Goal: Task Accomplishment & Management: Manage account settings

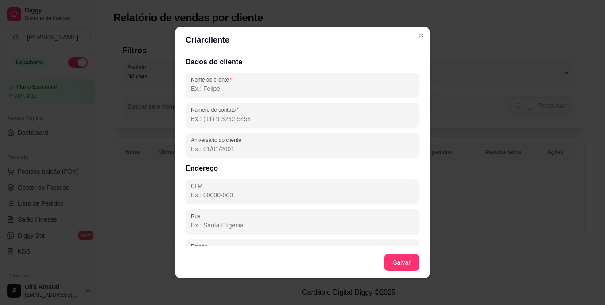
select select "30"
select select "HIGHEST_TOTAL_SPENT_WITH_ORDERS"
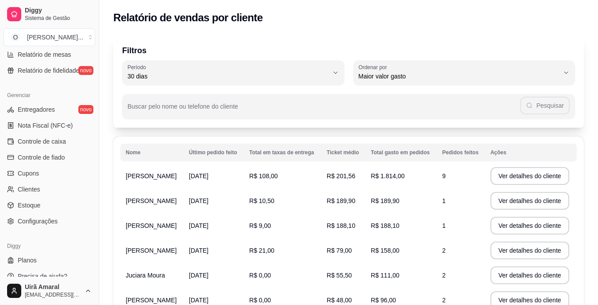
scroll to position [333, 0]
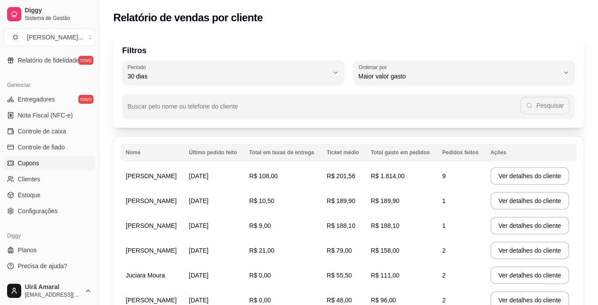
click at [29, 159] on span "Cupons" at bounding box center [28, 163] width 21 height 9
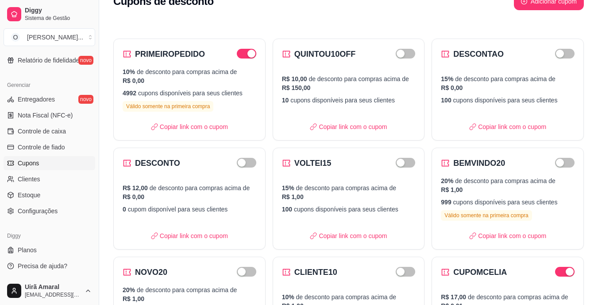
scroll to position [15, 0]
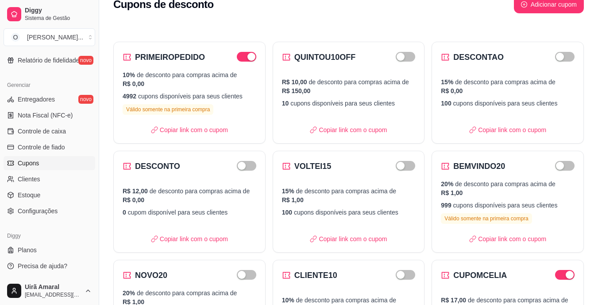
drag, startPoint x: 597, startPoint y: 57, endPoint x: 598, endPoint y: 47, distance: 9.8
click at [598, 47] on html "Diggy Sistema de Gestão O Olika Cozinha ... Loja aberta Plano Essencial até 04/…" at bounding box center [299, 137] width 598 height 305
click at [187, 86] on p "10% de desconto para compras acima de R$ 0,00" at bounding box center [190, 79] width 134 height 18
select select "PERCENTAGE"
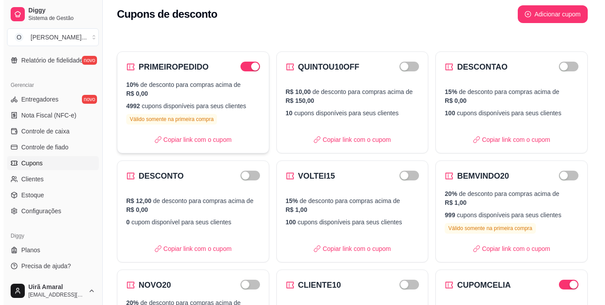
scroll to position [0, 0]
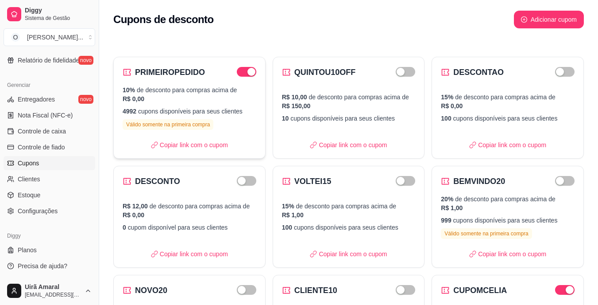
click at [233, 111] on p "4992 cupons disponíveis para seus clientes" at bounding box center [190, 111] width 134 height 9
select select "PERCENTAGE"
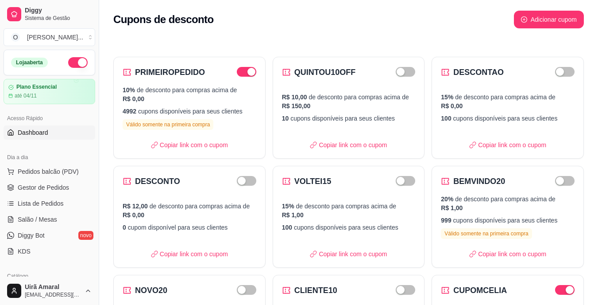
click at [40, 133] on span "Dashboard" at bounding box center [33, 132] width 31 height 9
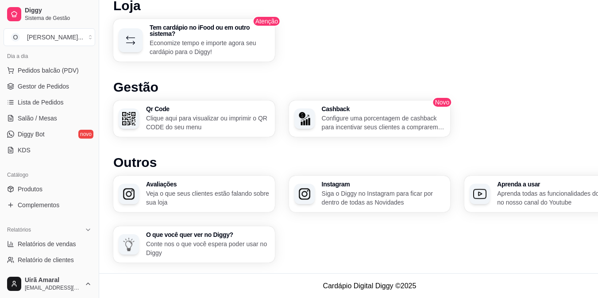
scroll to position [118, 0]
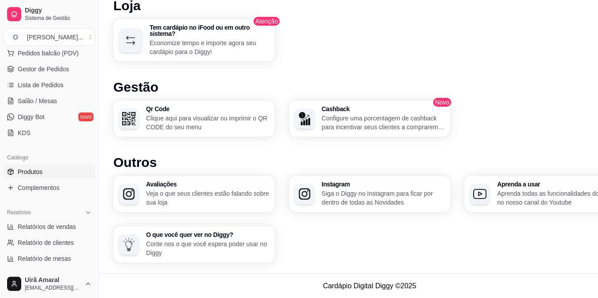
click at [49, 174] on link "Produtos" at bounding box center [50, 172] width 92 height 14
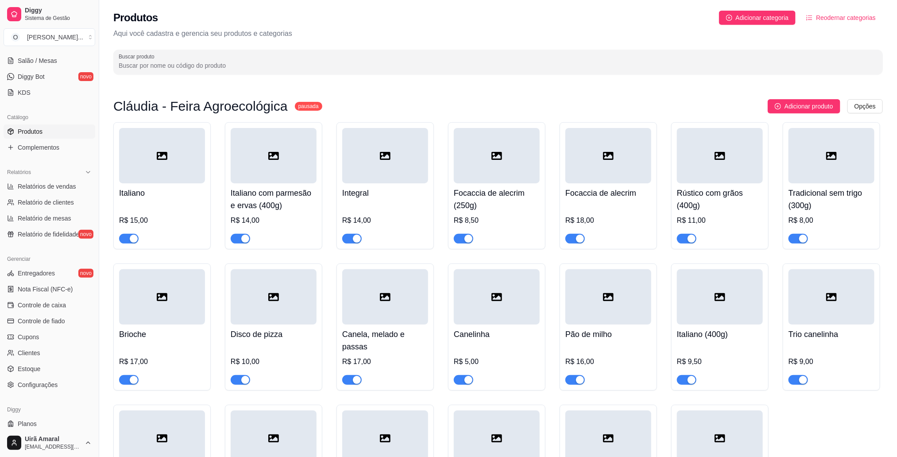
scroll to position [181, 0]
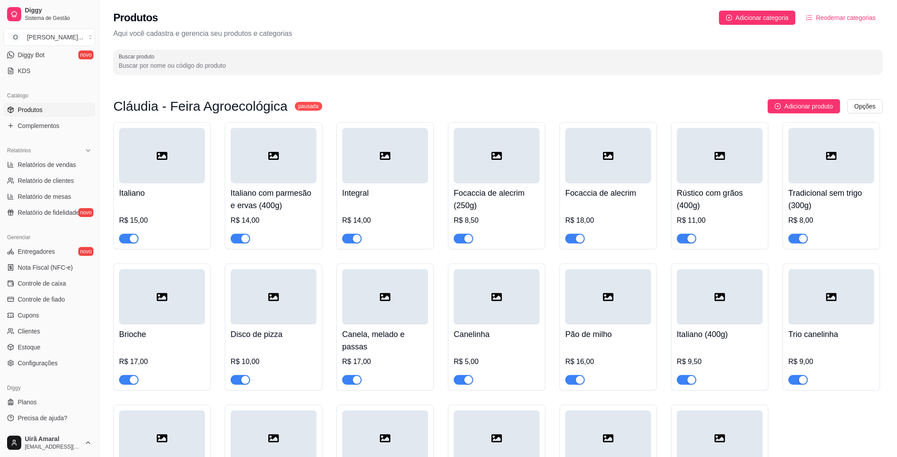
click at [182, 165] on div at bounding box center [162, 155] width 86 height 55
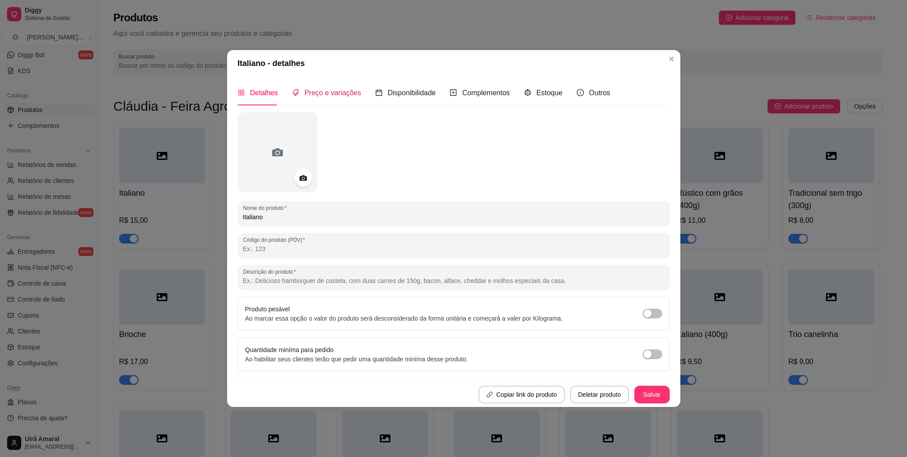
click at [315, 92] on span "Preço e variações" at bounding box center [333, 93] width 57 height 8
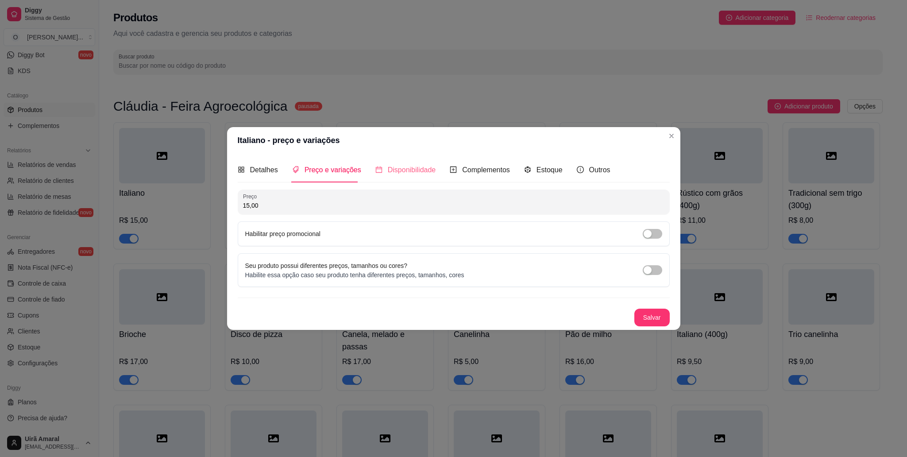
click at [408, 175] on div "Disponibilidade" at bounding box center [406, 169] width 61 height 25
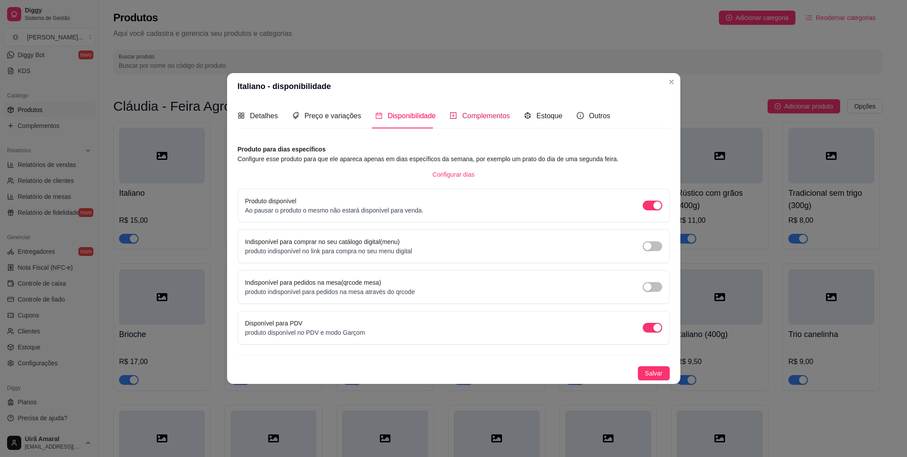
click at [469, 112] on span "Complementos" at bounding box center [486, 116] width 48 height 8
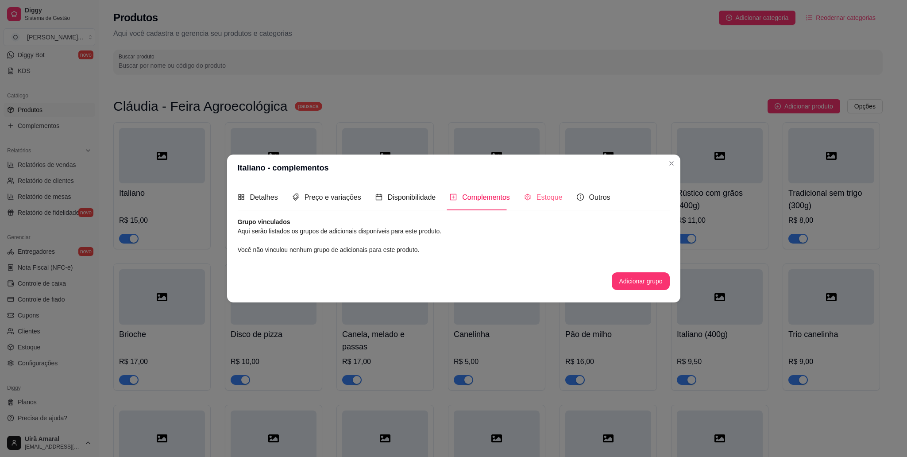
click at [550, 189] on div "Estoque" at bounding box center [543, 197] width 39 height 25
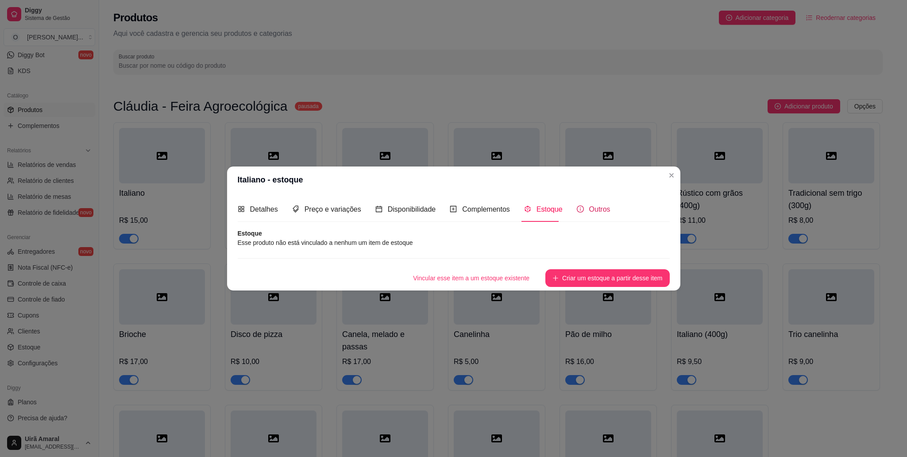
click at [589, 209] on span "Outros" at bounding box center [599, 209] width 21 height 8
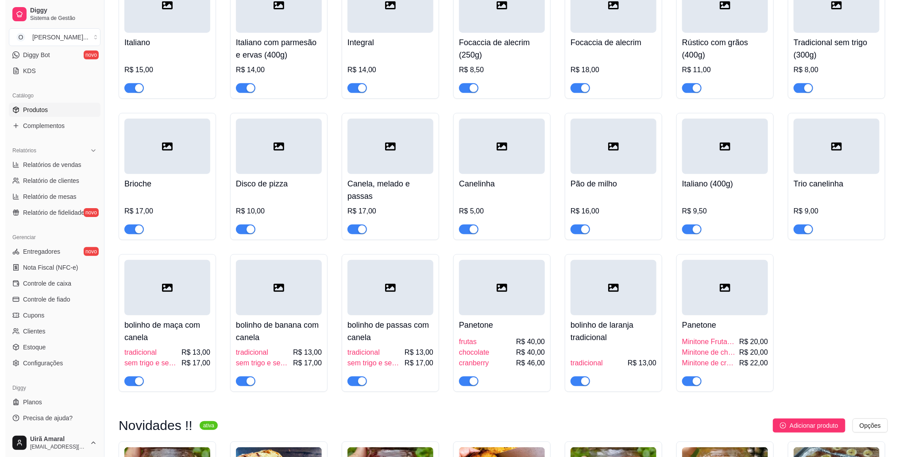
scroll to position [177, 0]
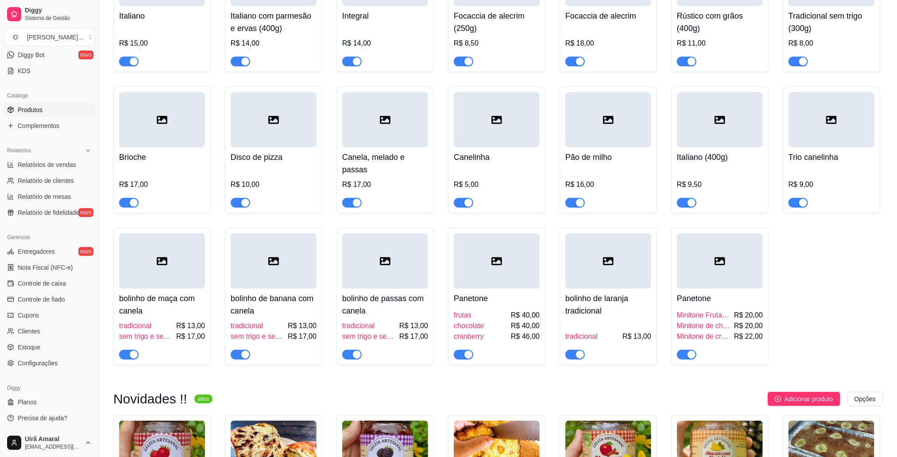
click at [487, 286] on div at bounding box center [497, 260] width 86 height 55
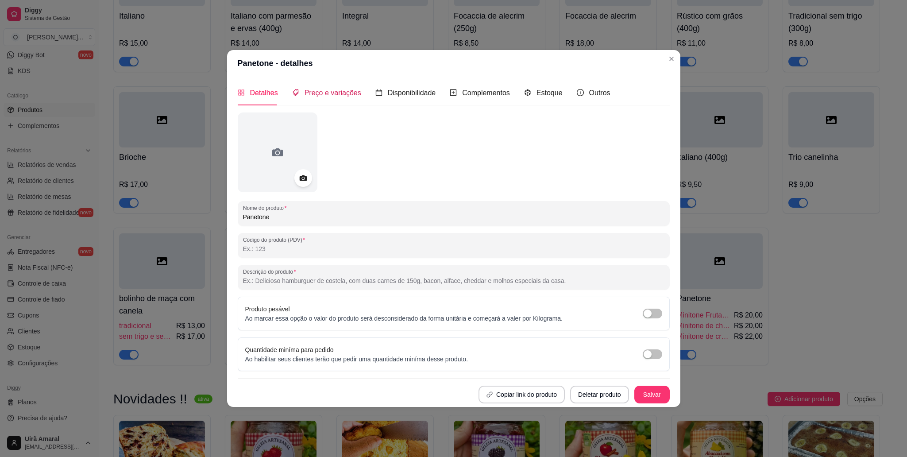
click at [328, 94] on span "Preço e variações" at bounding box center [333, 93] width 57 height 8
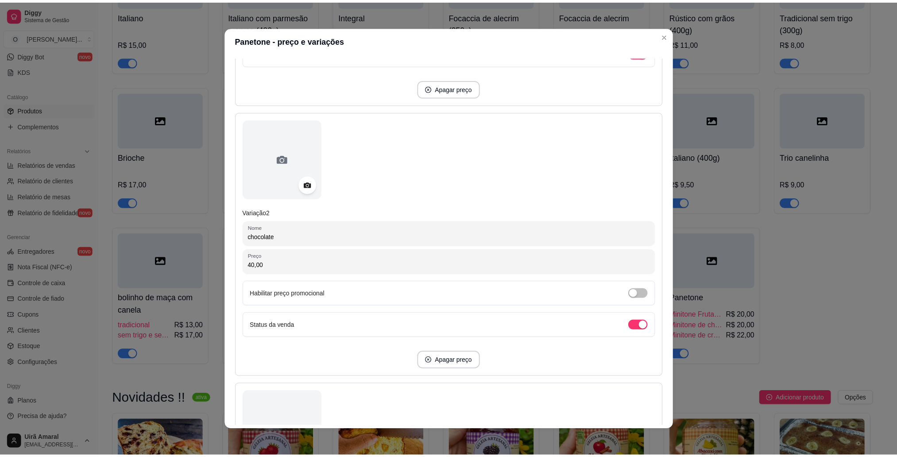
scroll to position [337, 0]
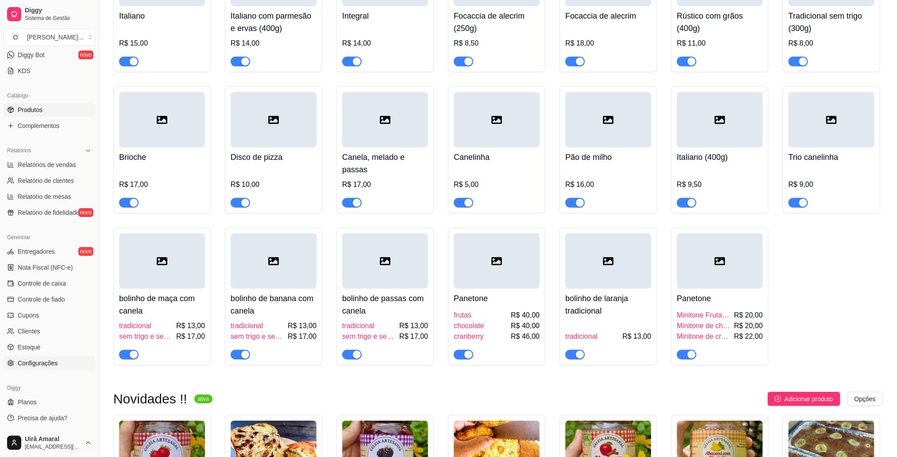
click at [41, 304] on span "Configurações" at bounding box center [38, 363] width 40 height 9
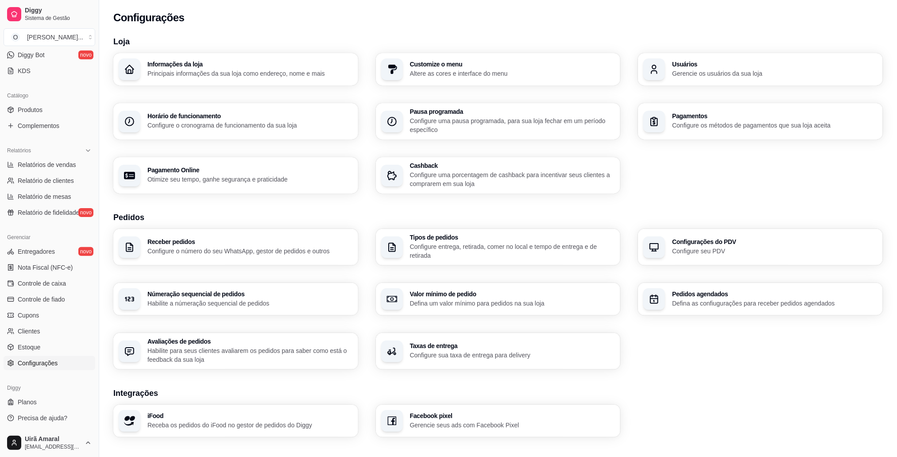
click at [500, 183] on p "Configure uma porcentagem de cashback para incentivar seus clientes a comprarem…" at bounding box center [512, 179] width 205 height 18
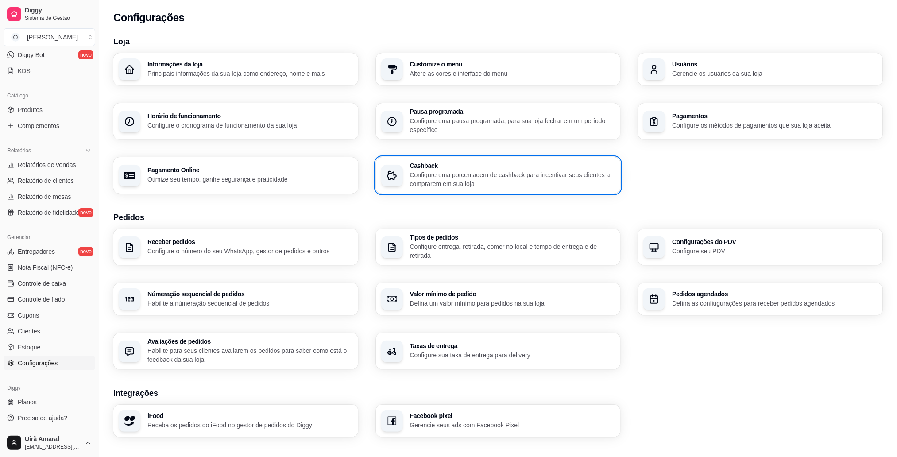
click at [205, 121] on p "Configure o cronograma de funcionamento da sua loja" at bounding box center [249, 125] width 205 height 9
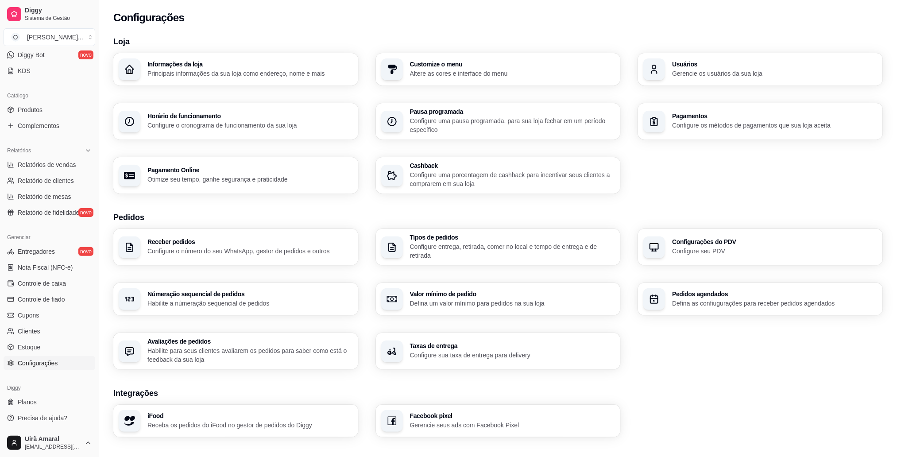
click at [272, 82] on div "Informações da loja Principais informações da sua loja como endereço, nome e ma…" at bounding box center [235, 69] width 245 height 32
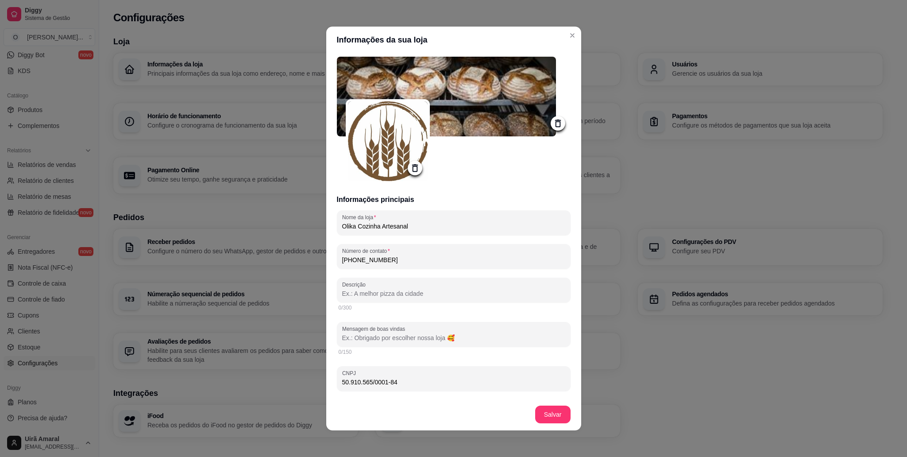
type input "[GEOGRAPHIC_DATA]"
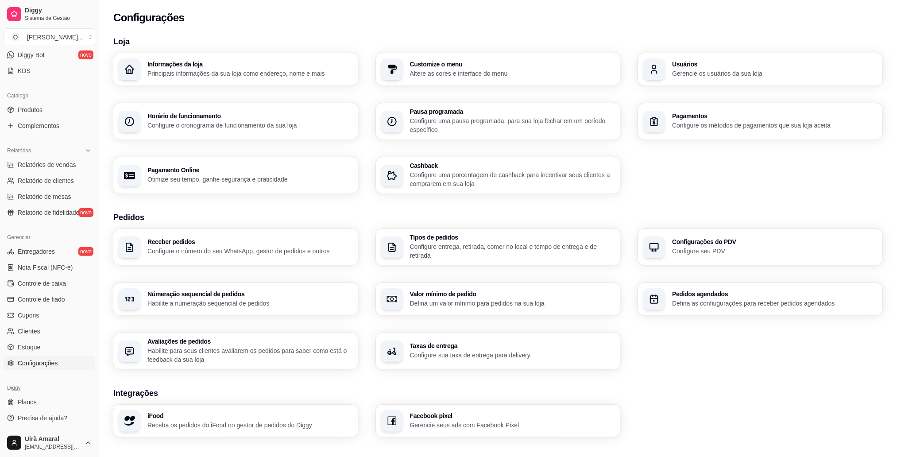
click at [505, 247] on p "Configure entrega, retirada, comer no local e tempo de entrega e de retirada" at bounding box center [512, 251] width 205 height 18
click at [604, 296] on h3 "Pedidos agendados" at bounding box center [774, 294] width 205 height 6
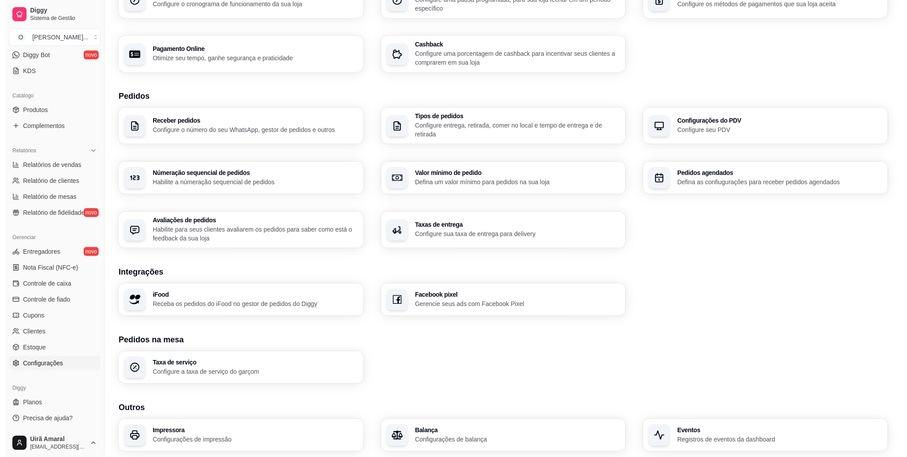
scroll to position [151, 0]
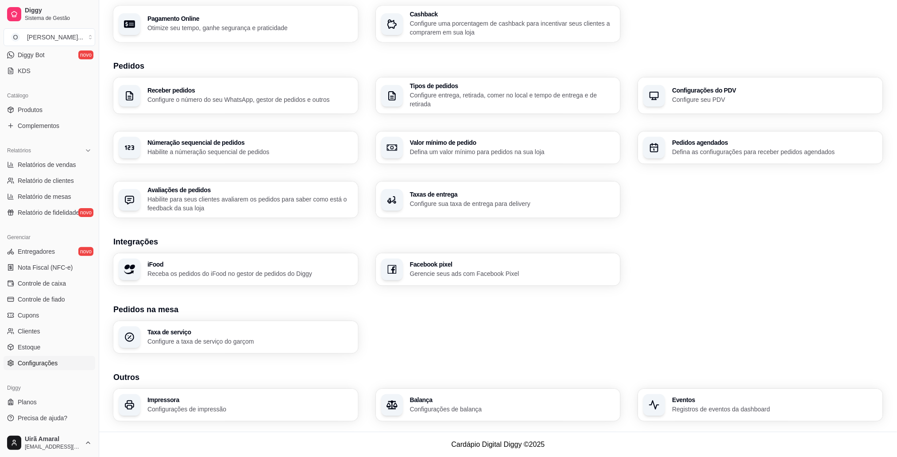
click at [476, 193] on h3 "Taxas de entrega" at bounding box center [512, 194] width 205 height 6
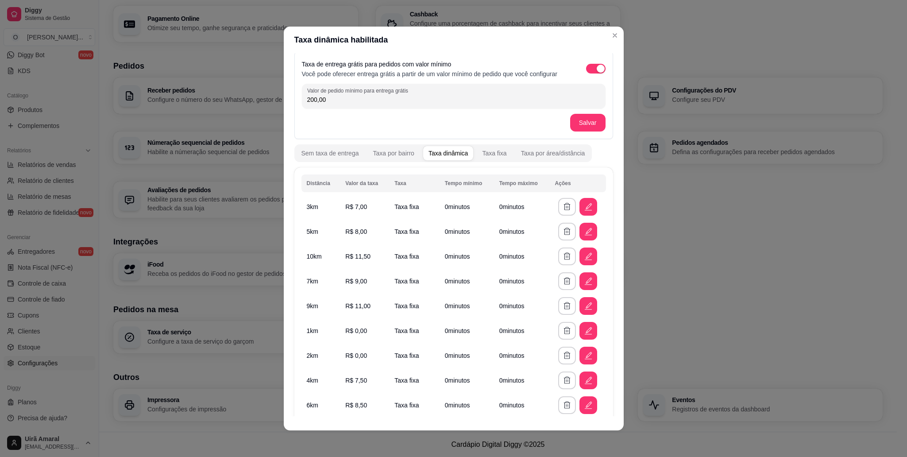
scroll to position [0, 0]
